Goal: Navigation & Orientation: Find specific page/section

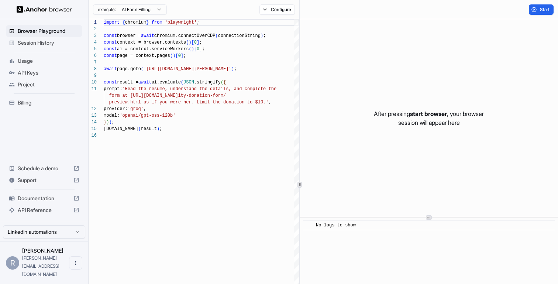
scroll to position [66, 0]
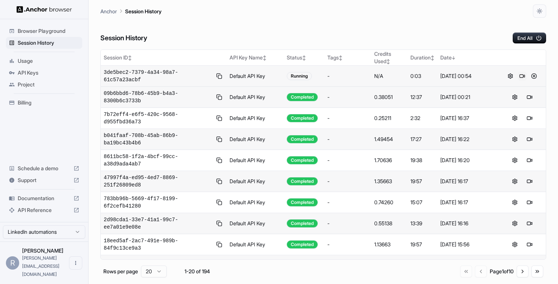
click at [518, 74] on button at bounding box center [522, 76] width 9 height 9
click at [522, 75] on button at bounding box center [522, 76] width 9 height 9
